Goal: Information Seeking & Learning: Understand process/instructions

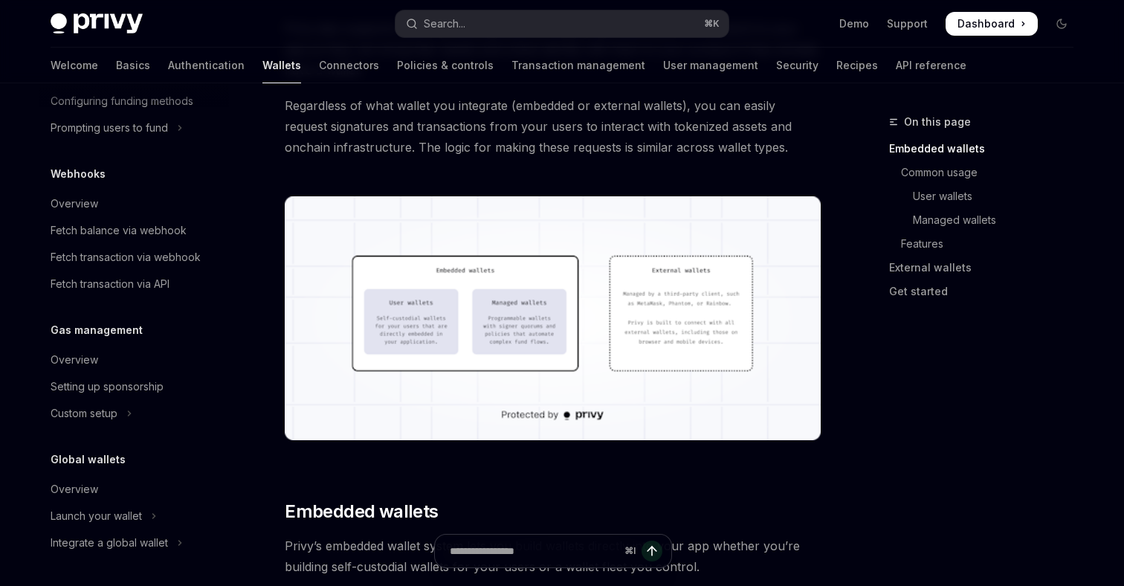
scroll to position [408, 0]
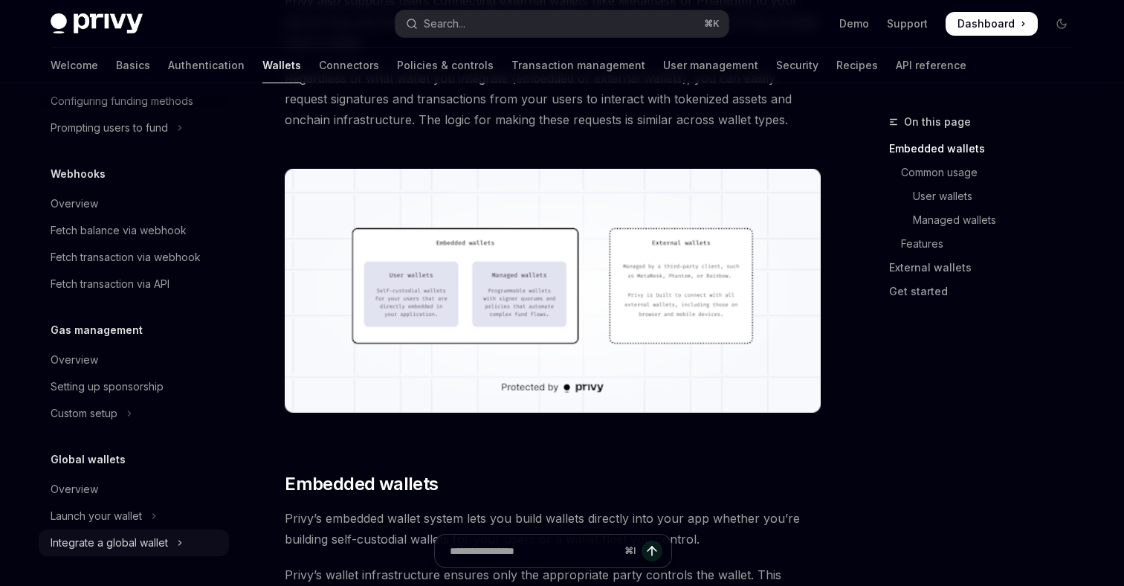
click at [134, 543] on div "Integrate a global wallet" at bounding box center [109, 543] width 117 height 18
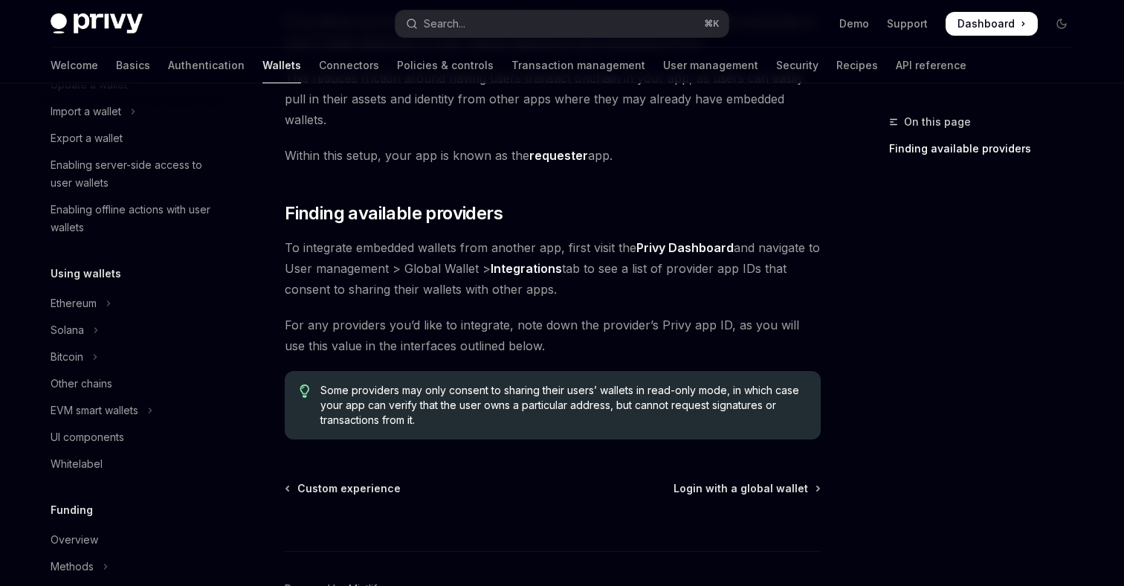
scroll to position [192, 0]
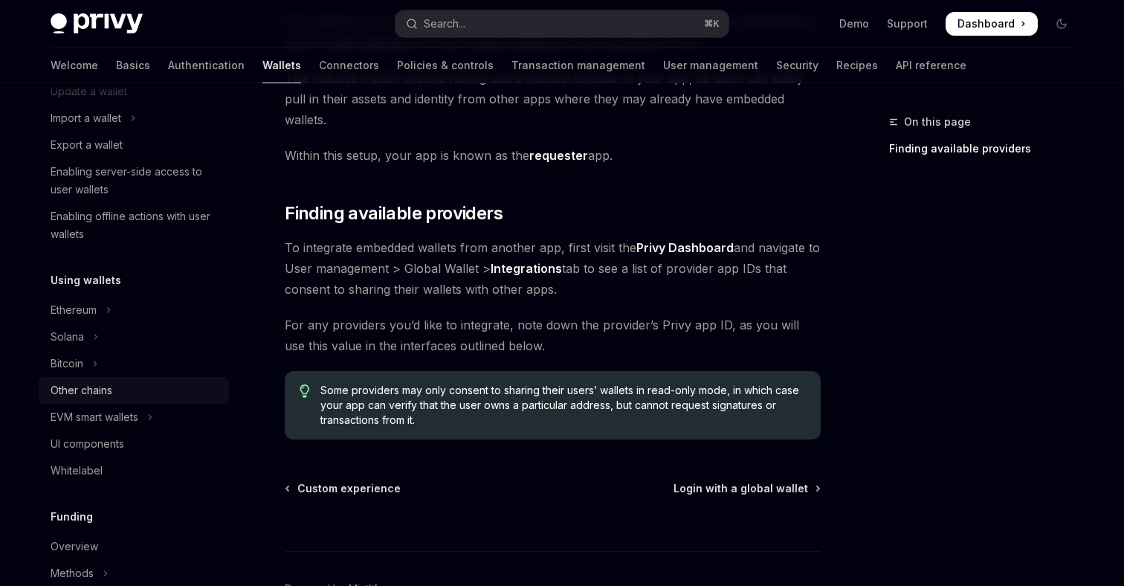
click at [109, 395] on div "Other chains" at bounding box center [82, 390] width 62 height 18
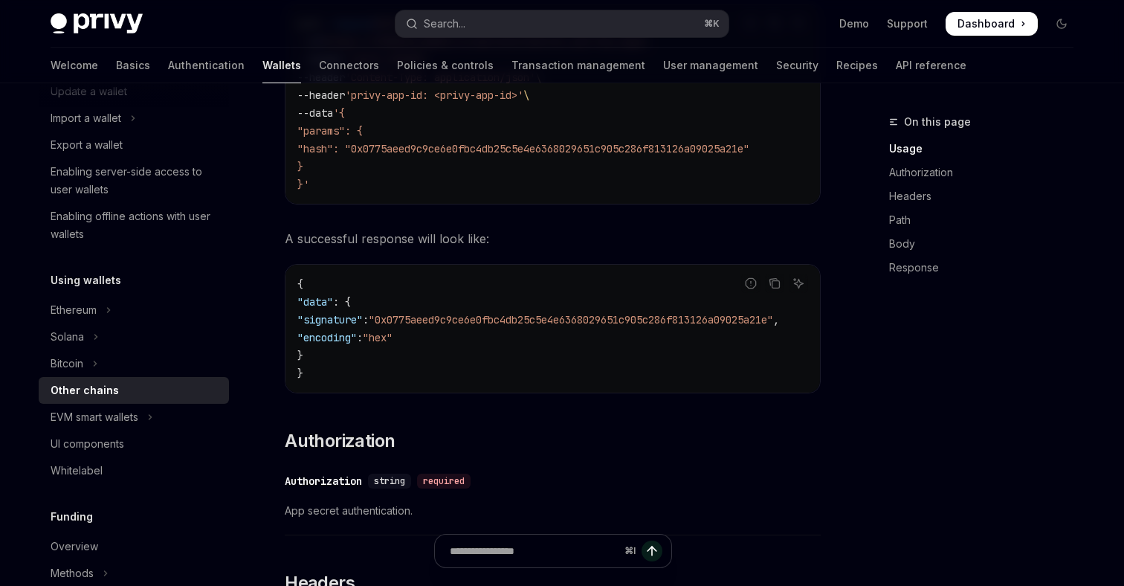
scroll to position [523, 0]
click at [103, 416] on div "EVM smart wallets" at bounding box center [95, 417] width 88 height 18
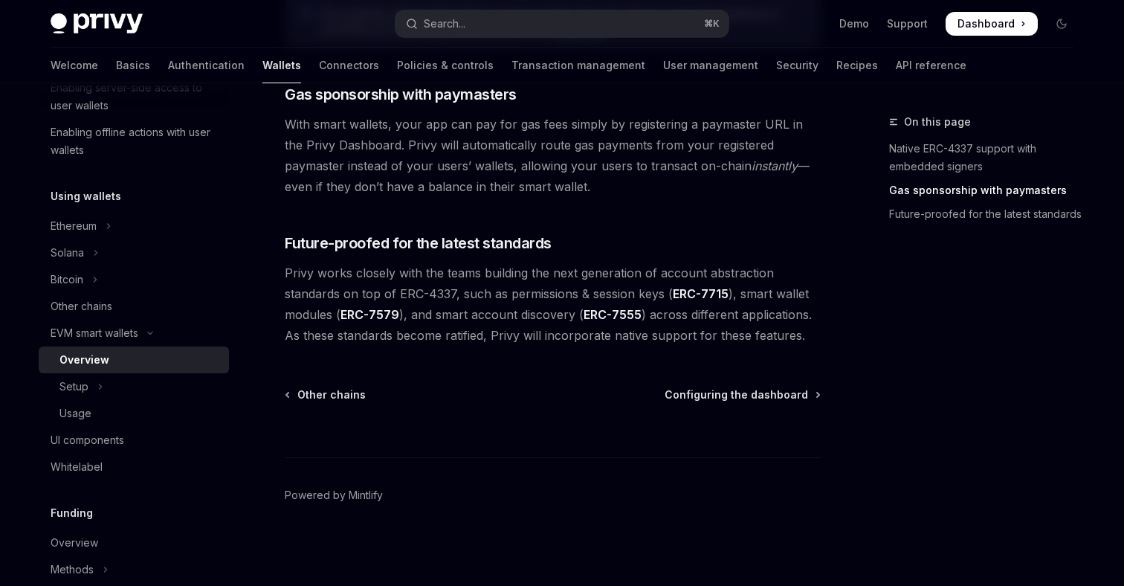
scroll to position [276, 0]
click at [109, 227] on icon "Toggle Ethereum section" at bounding box center [109, 226] width 2 height 4
type textarea "*"
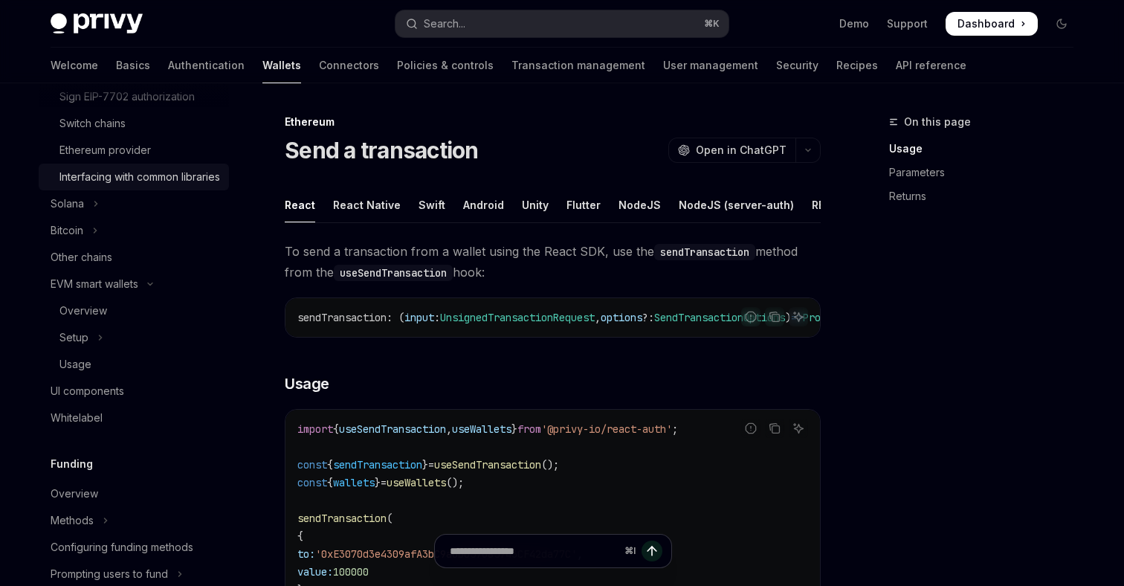
scroll to position [575, 0]
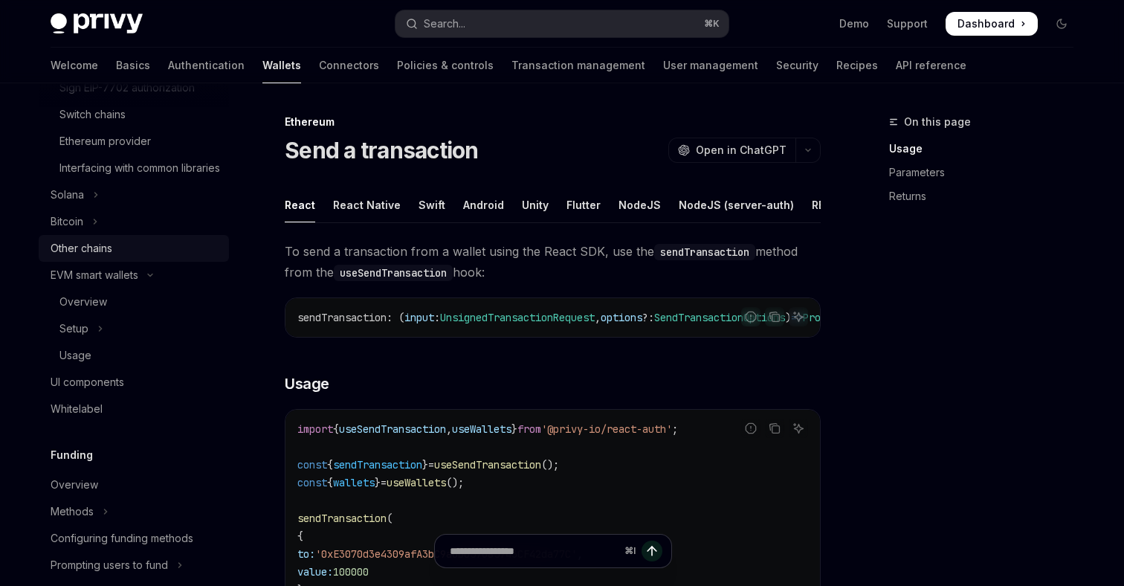
click at [114, 257] on div "Other chains" at bounding box center [135, 248] width 169 height 18
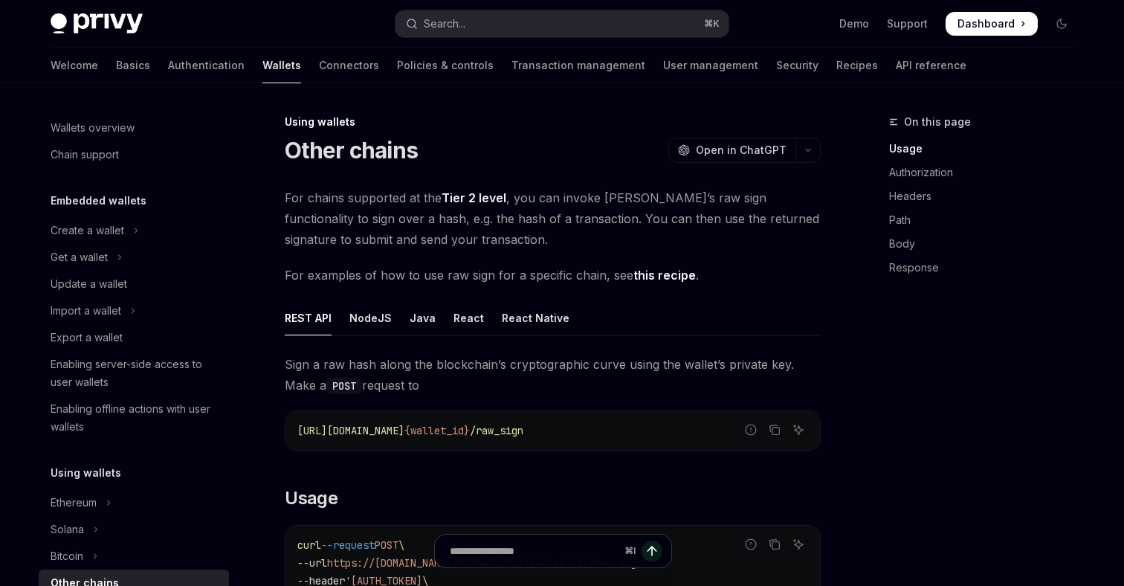
scroll to position [248, 0]
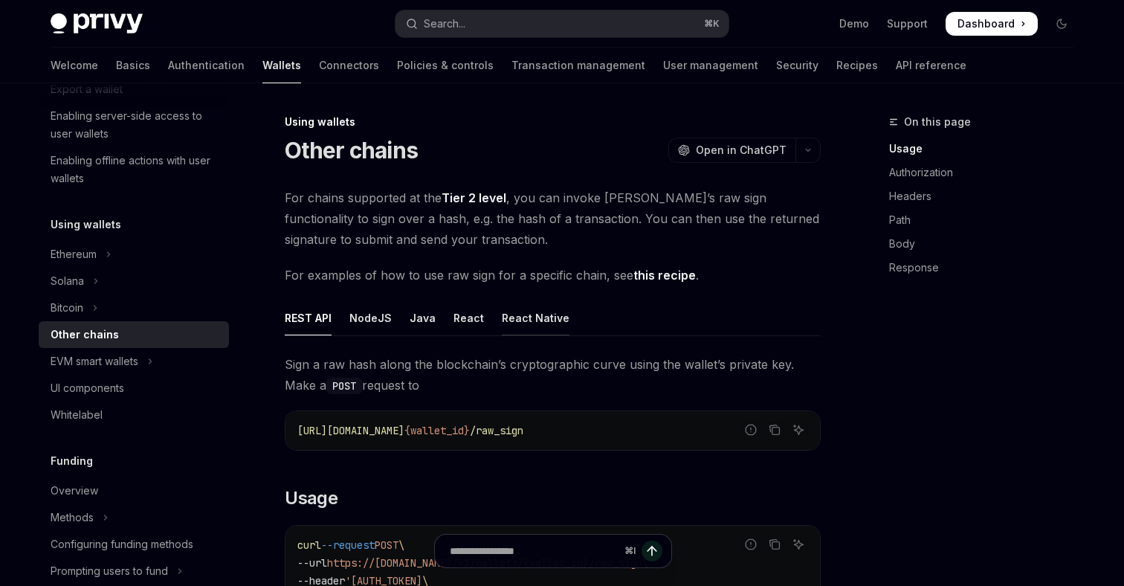
click at [509, 320] on div "React Native" at bounding box center [536, 317] width 68 height 35
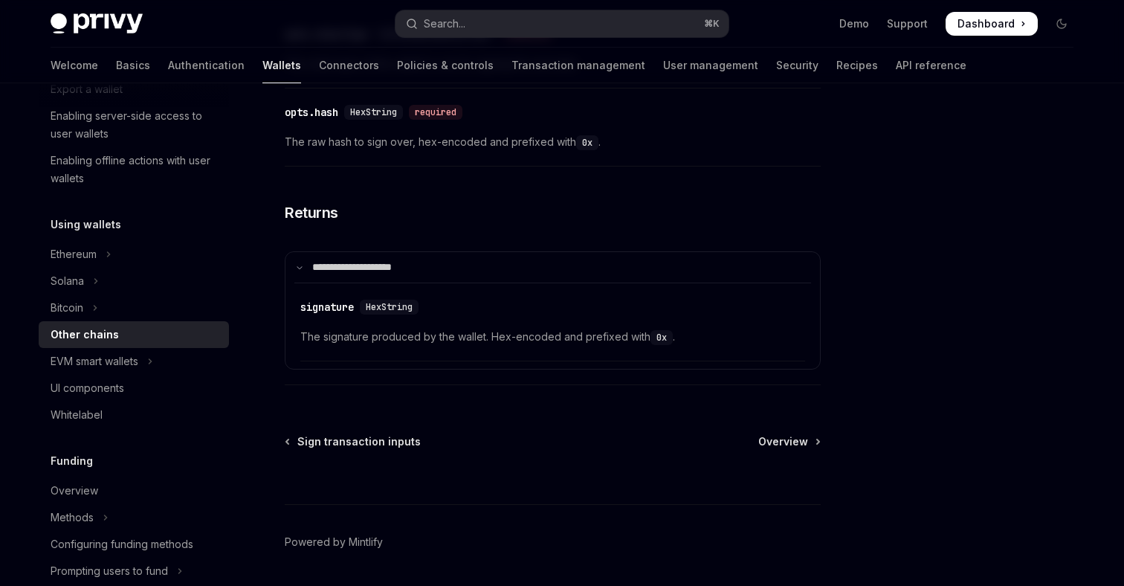
scroll to position [887, 0]
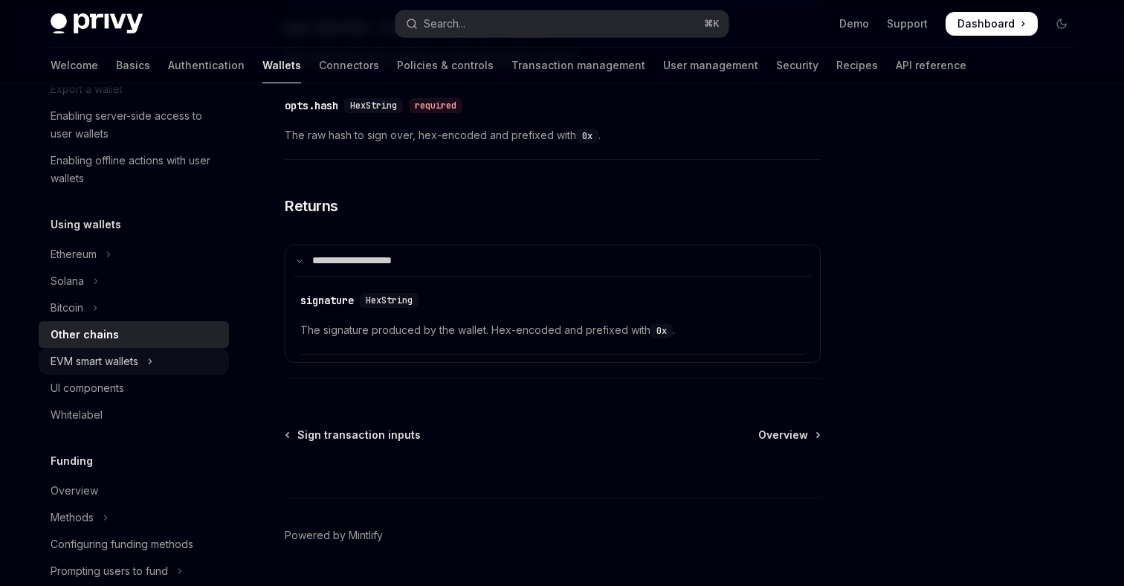
click at [138, 363] on div "EVM smart wallets" at bounding box center [95, 361] width 88 height 18
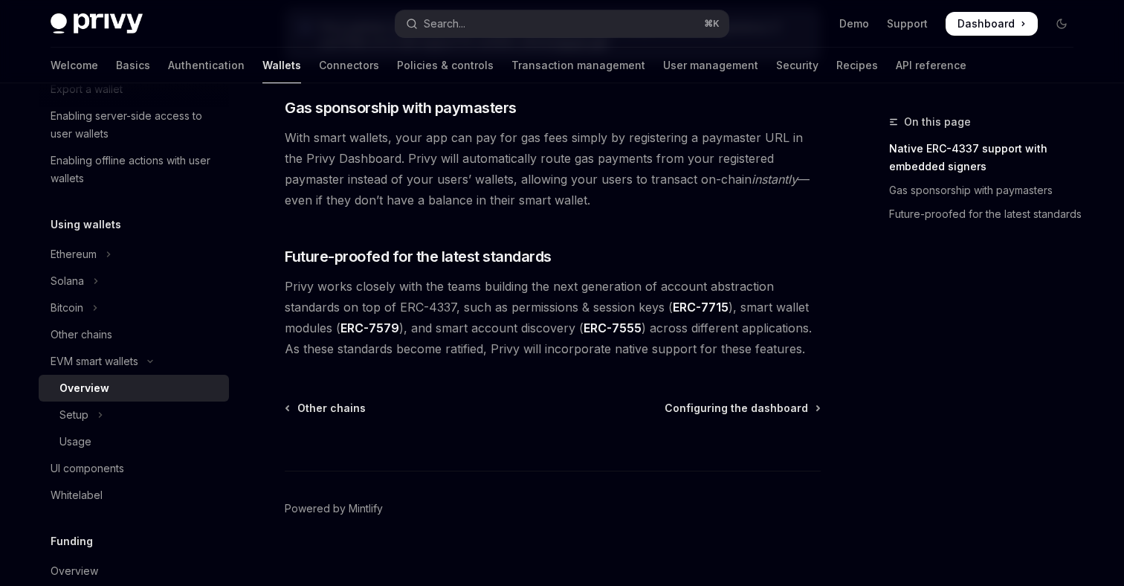
scroll to position [1237, 0]
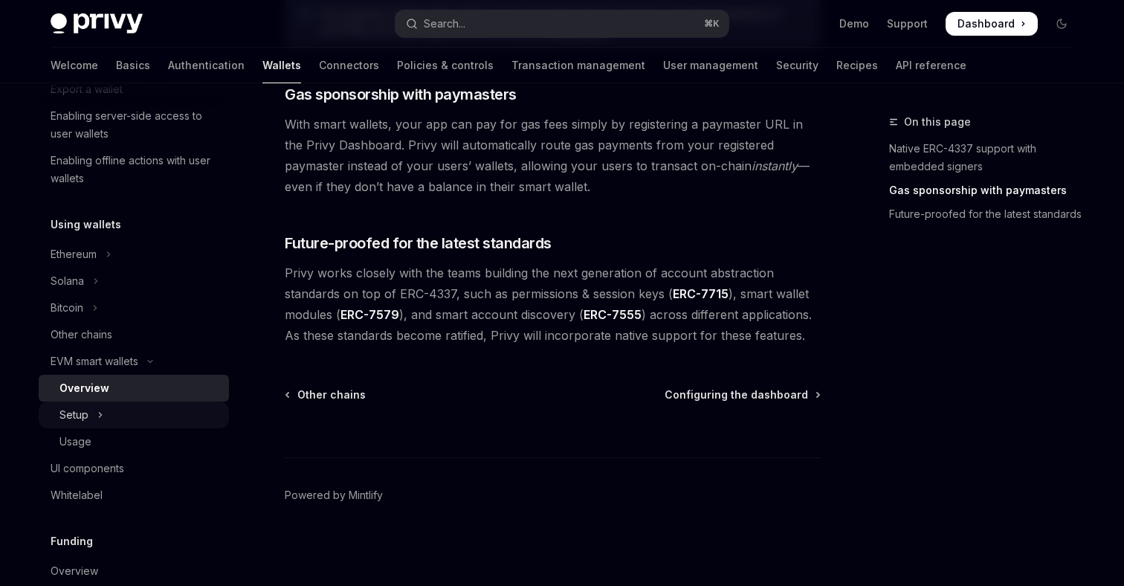
click at [93, 413] on button "Setup" at bounding box center [134, 414] width 190 height 27
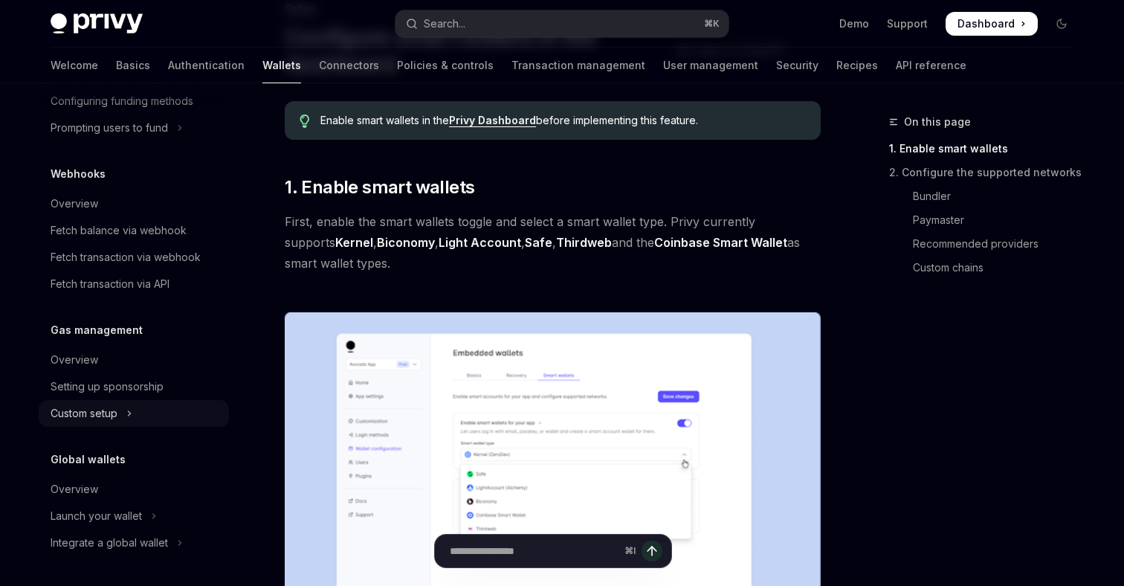
scroll to position [121, 0]
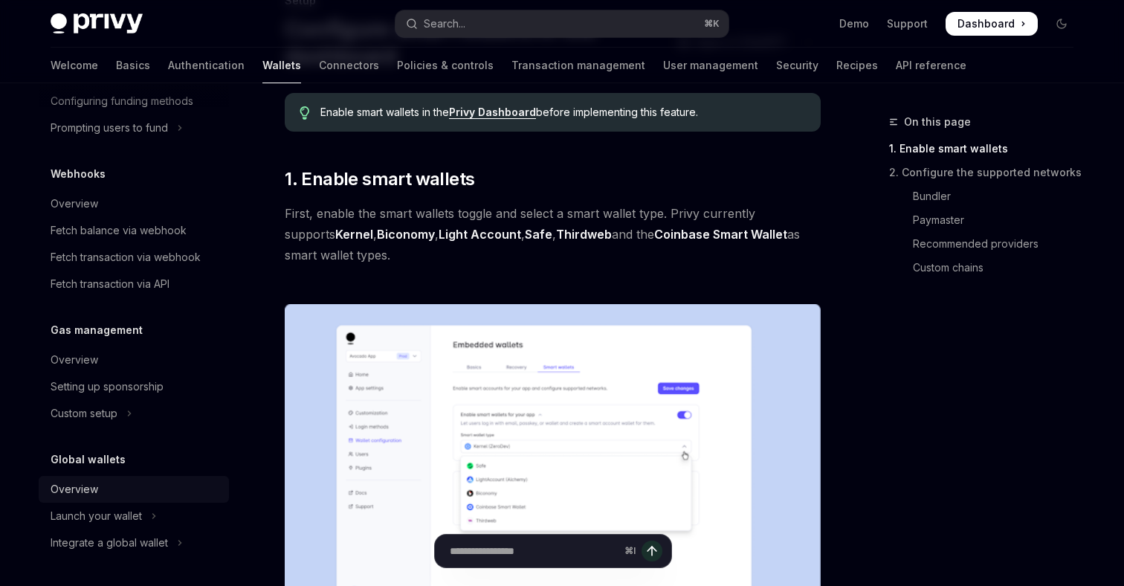
click at [87, 491] on div "Overview" at bounding box center [75, 489] width 48 height 18
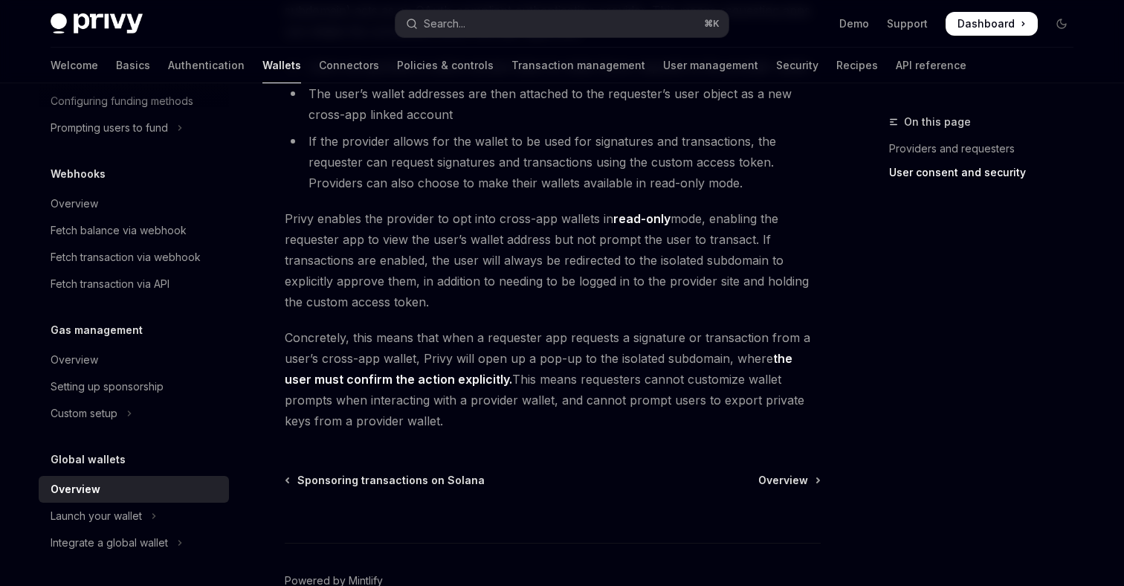
scroll to position [1356, 0]
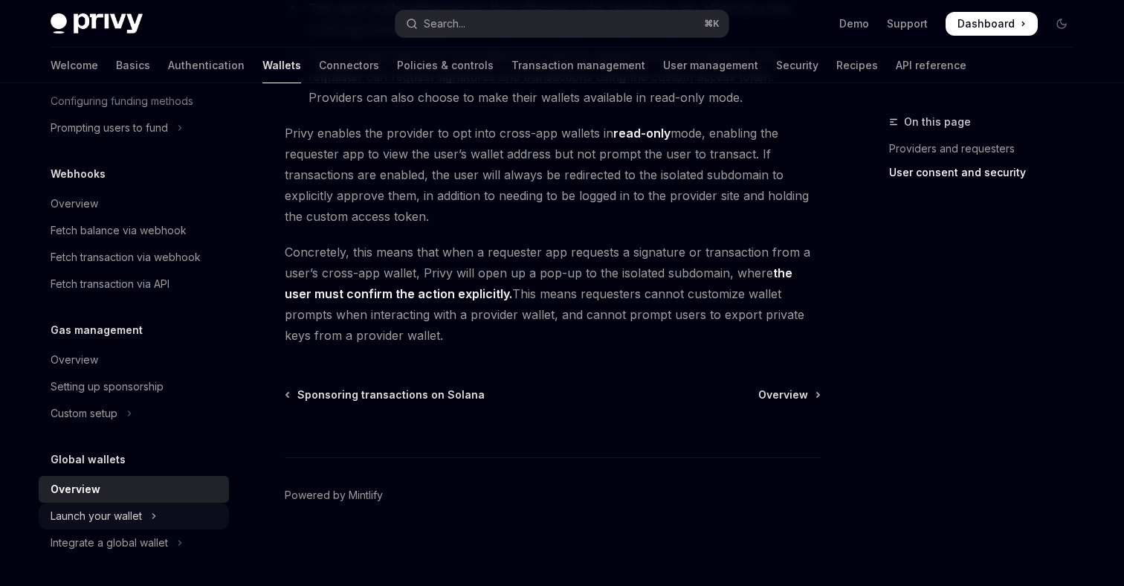
click at [94, 515] on div "Launch your wallet" at bounding box center [96, 516] width 91 height 18
type textarea "*"
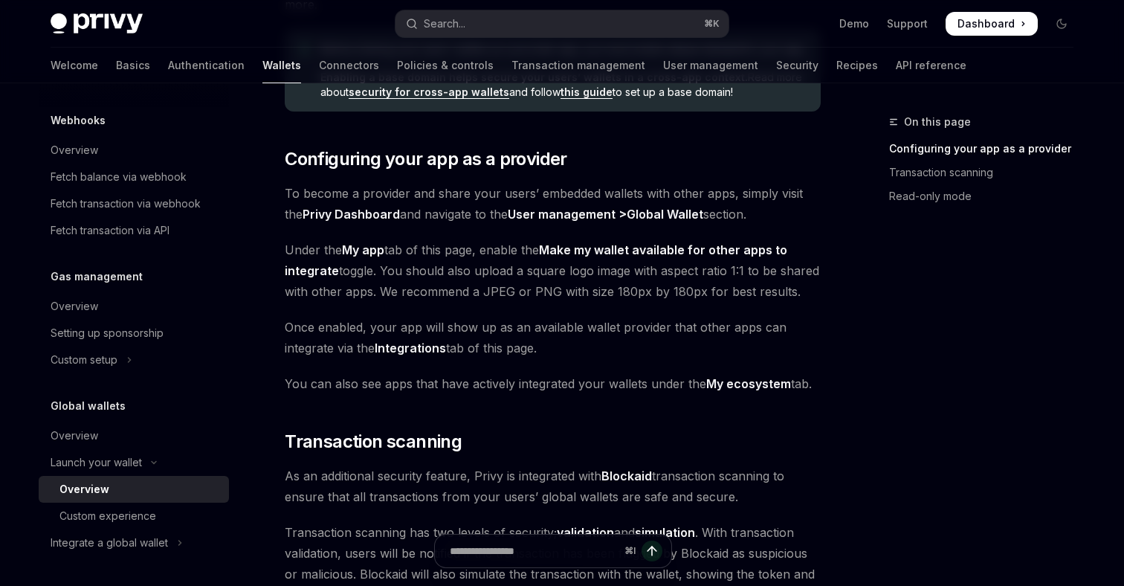
scroll to position [245, 0]
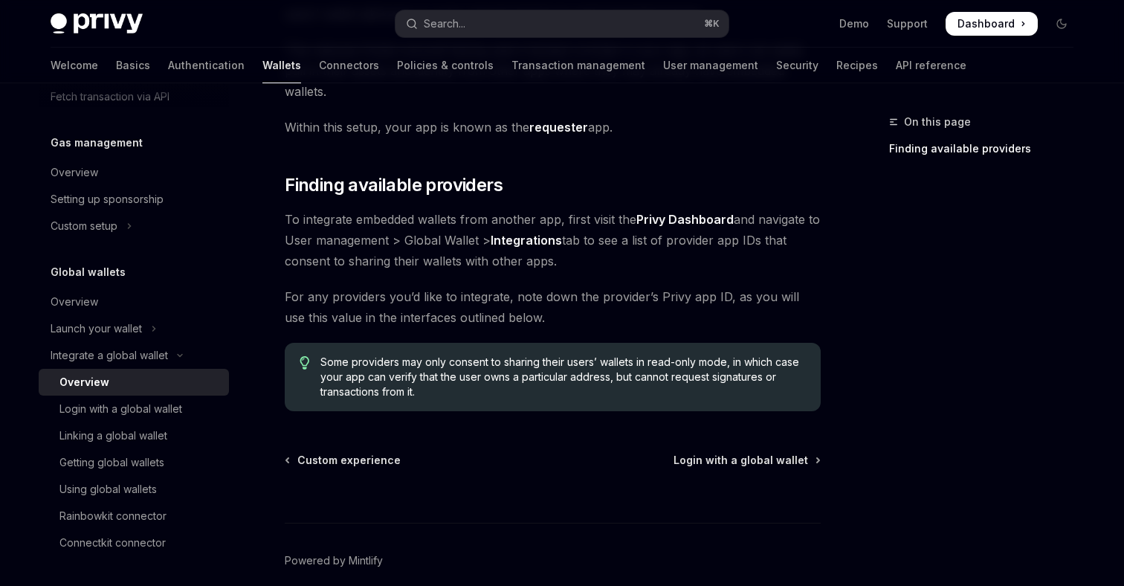
scroll to position [213, 0]
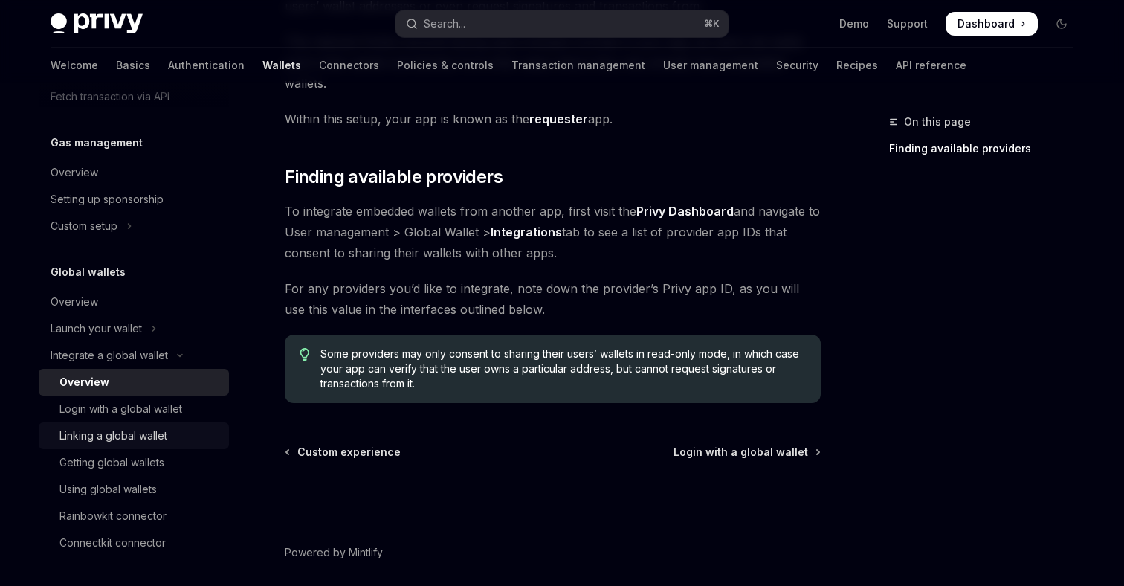
click at [146, 433] on div "Linking a global wallet" at bounding box center [113, 436] width 108 height 18
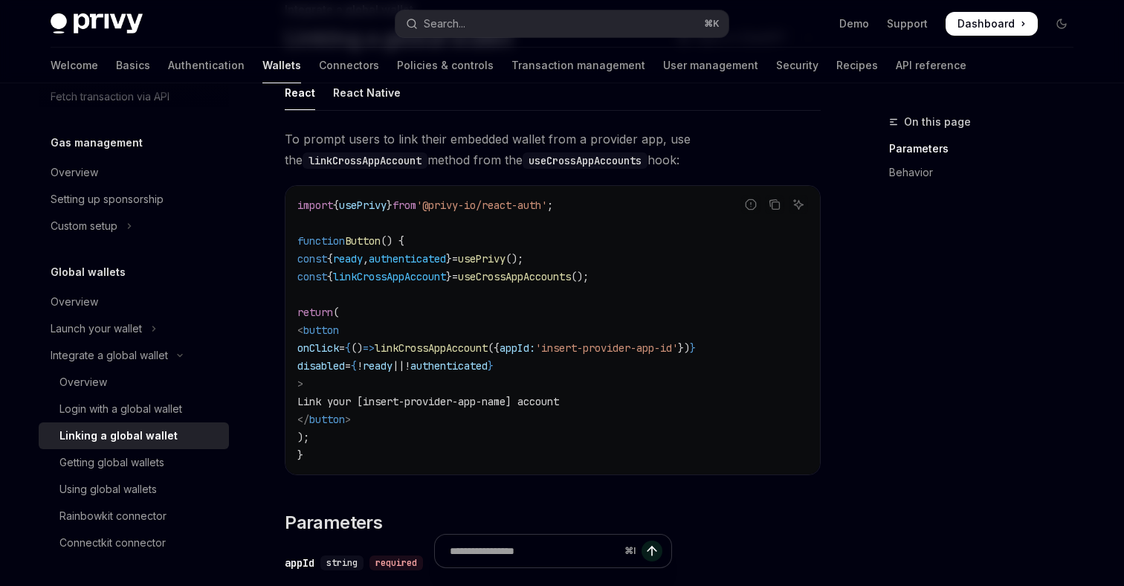
scroll to position [114, 0]
click at [772, 203] on icon "Copy the contents from the code block" at bounding box center [775, 204] width 7 height 7
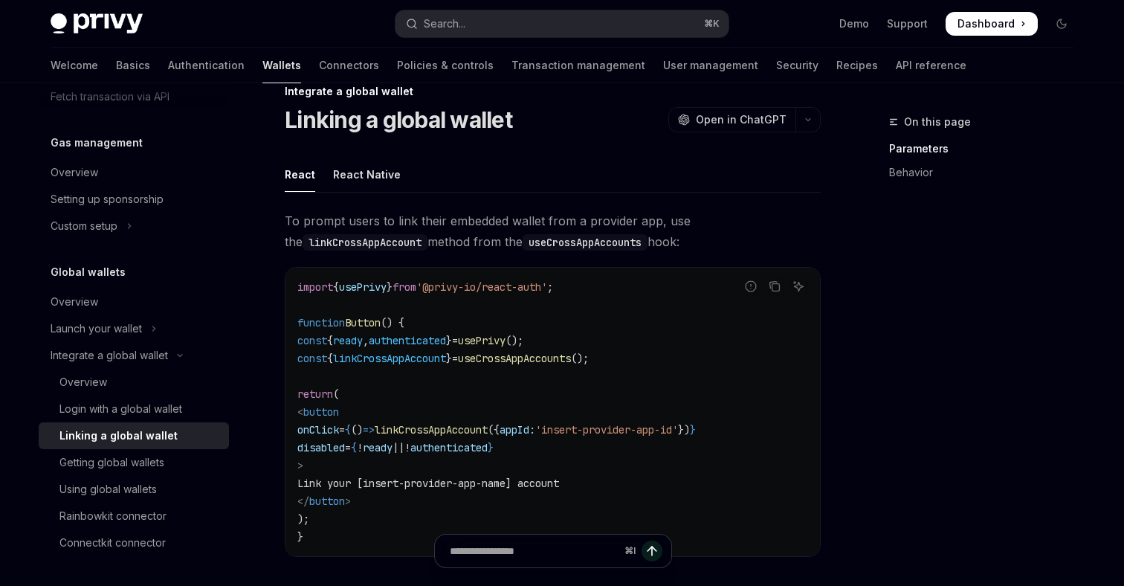
scroll to position [0, 0]
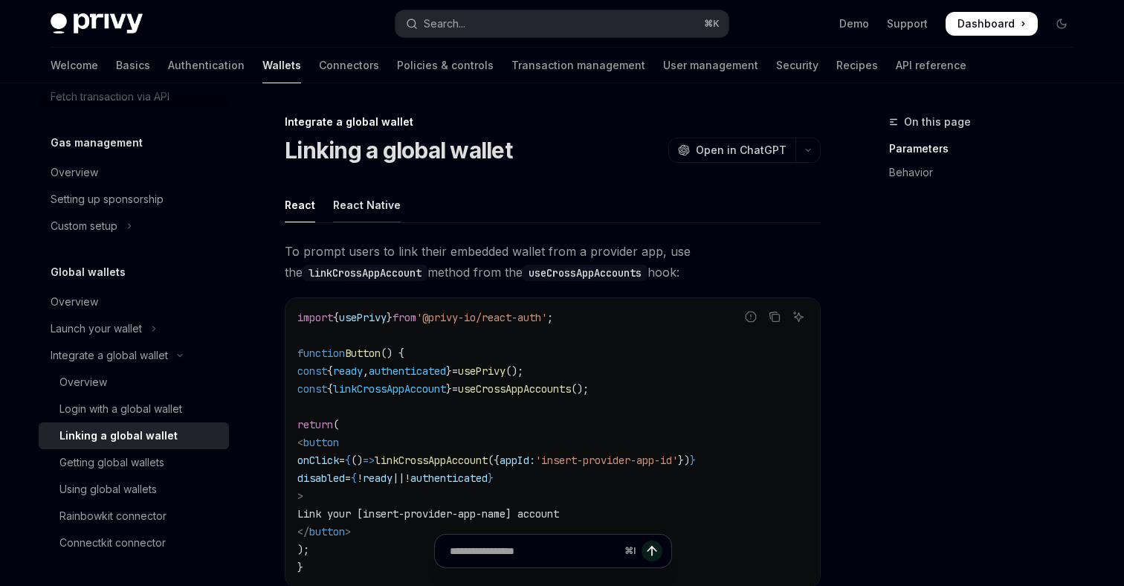
click at [378, 203] on div "React Native" at bounding box center [367, 204] width 68 height 35
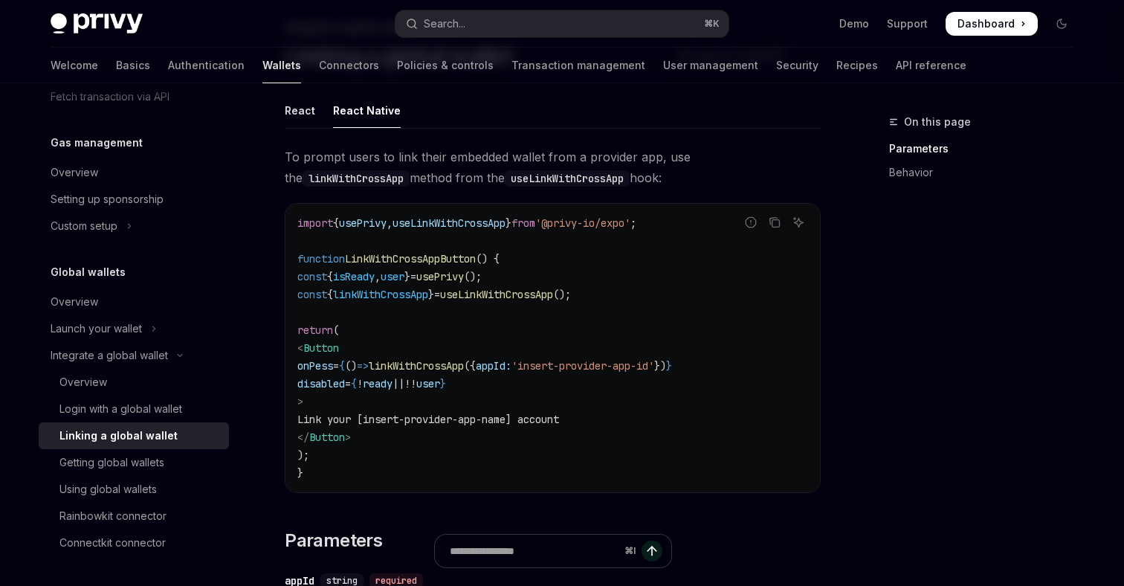
scroll to position [97, 0]
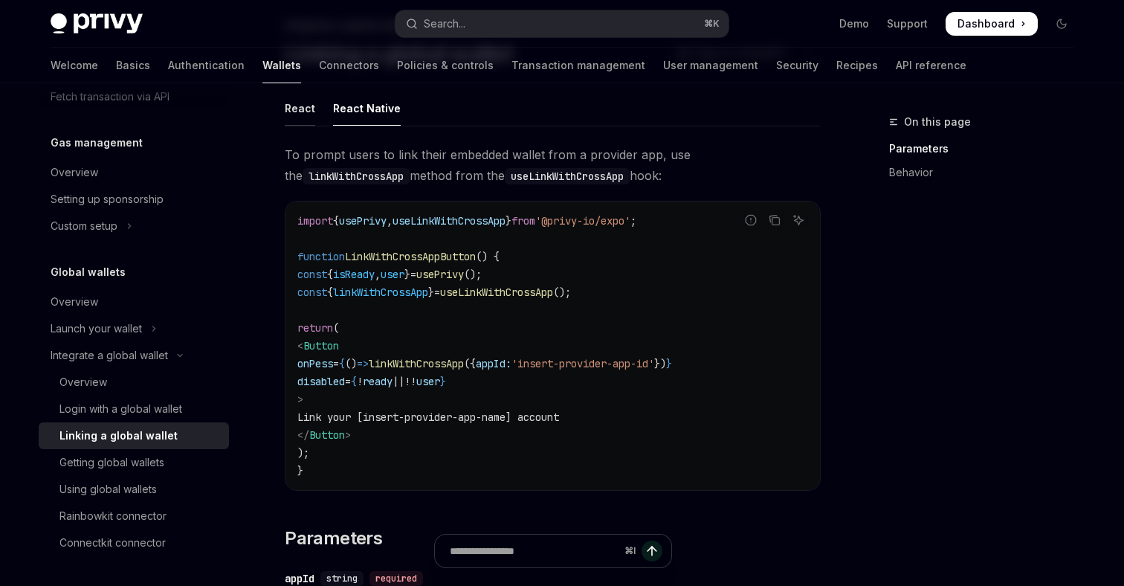
click at [302, 106] on div "React" at bounding box center [300, 108] width 30 height 35
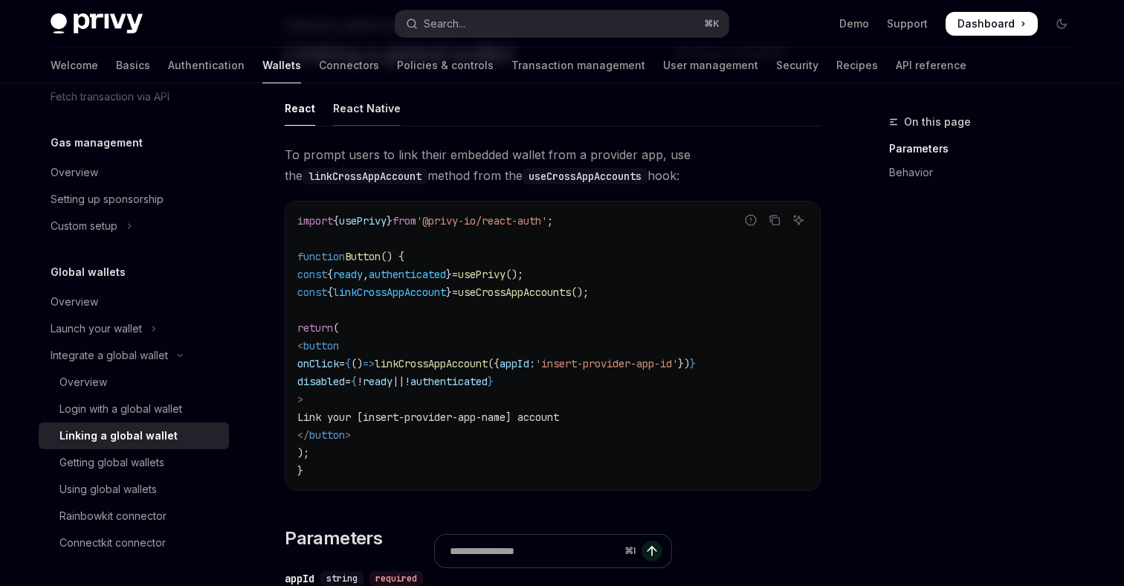
click at [354, 113] on div "React Native" at bounding box center [367, 108] width 68 height 35
type textarea "*"
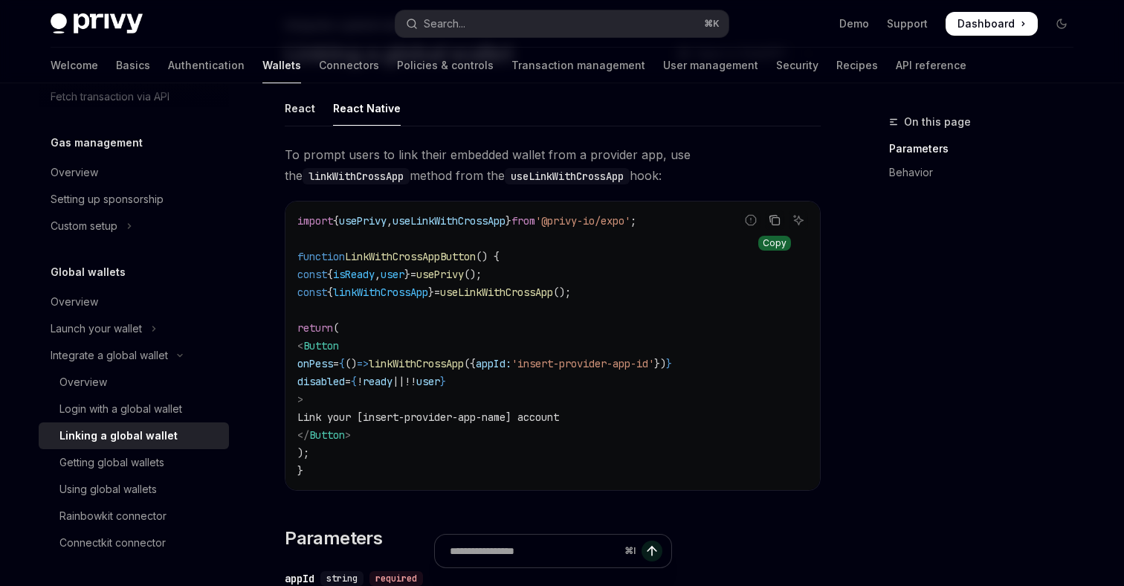
click at [777, 224] on icon "Copy the contents from the code block" at bounding box center [775, 221] width 7 height 7
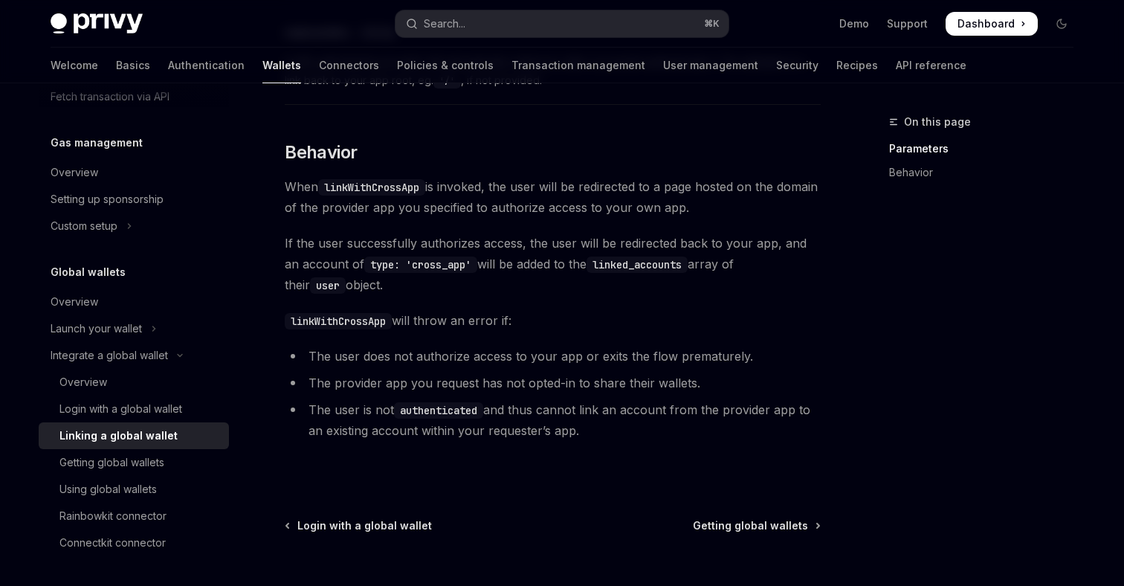
scroll to position [771, 0]
